Goal: Information Seeking & Learning: Learn about a topic

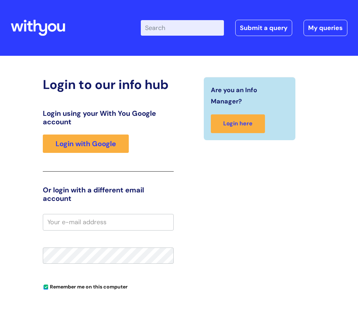
click at [196, 26] on input "Enter your search term here..." at bounding box center [182, 28] width 83 height 16
type input "counselling"
click button "Search" at bounding box center [0, 0] width 0 height 0
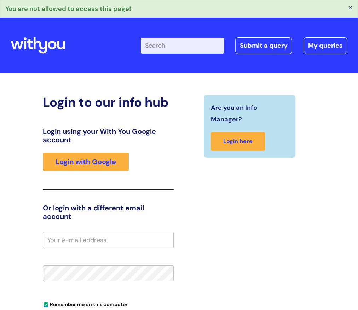
click at [100, 172] on div "Login using your With You Google account Login with Google" at bounding box center [108, 158] width 131 height 63
click at [100, 171] on div "Login using your With You Google account Login with Google" at bounding box center [108, 158] width 131 height 63
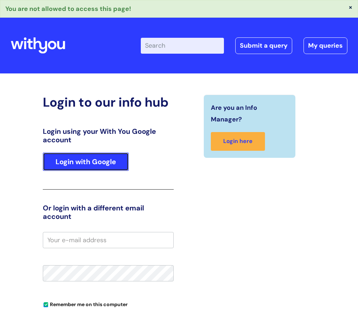
click at [103, 167] on link "Login with Google" at bounding box center [86, 162] width 86 height 18
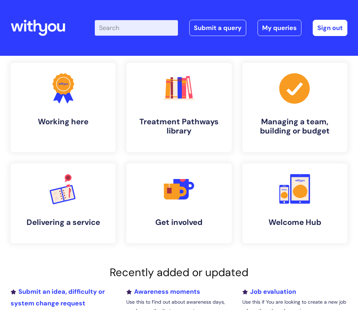
click at [136, 31] on input "Enter your search term here..." at bounding box center [136, 28] width 83 height 16
type input "counselling"
click button "Search" at bounding box center [0, 0] width 0 height 0
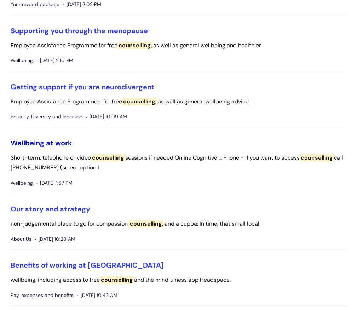
scroll to position [177, 0]
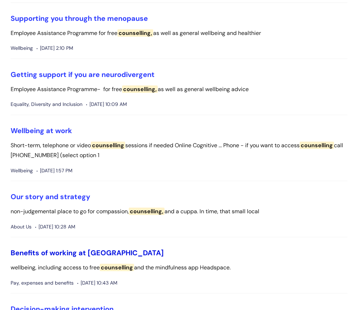
click at [101, 253] on link "Benefits of working at [GEOGRAPHIC_DATA]" at bounding box center [87, 252] width 153 height 9
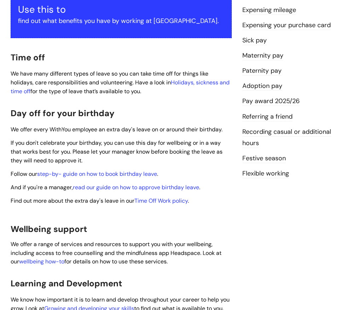
scroll to position [148, 0]
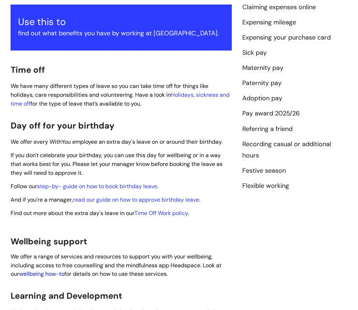
click at [43, 272] on link "wellbeing how-to" at bounding box center [41, 273] width 45 height 7
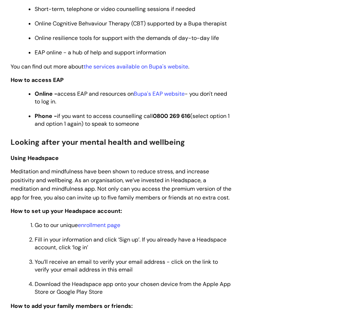
scroll to position [389, 0]
